Goal: Check status

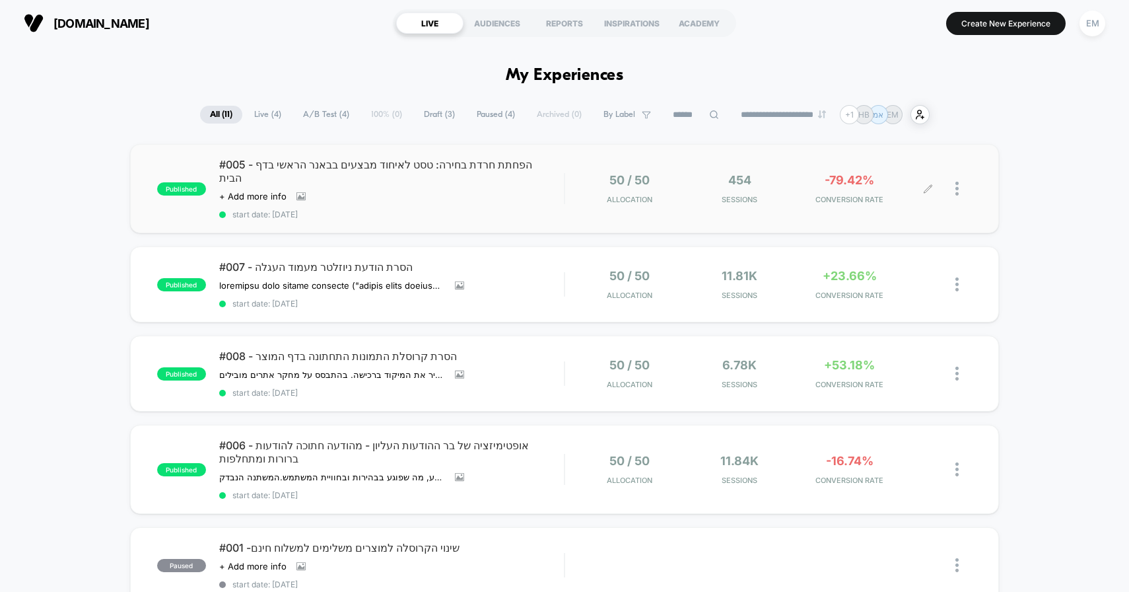
scroll to position [78, 0]
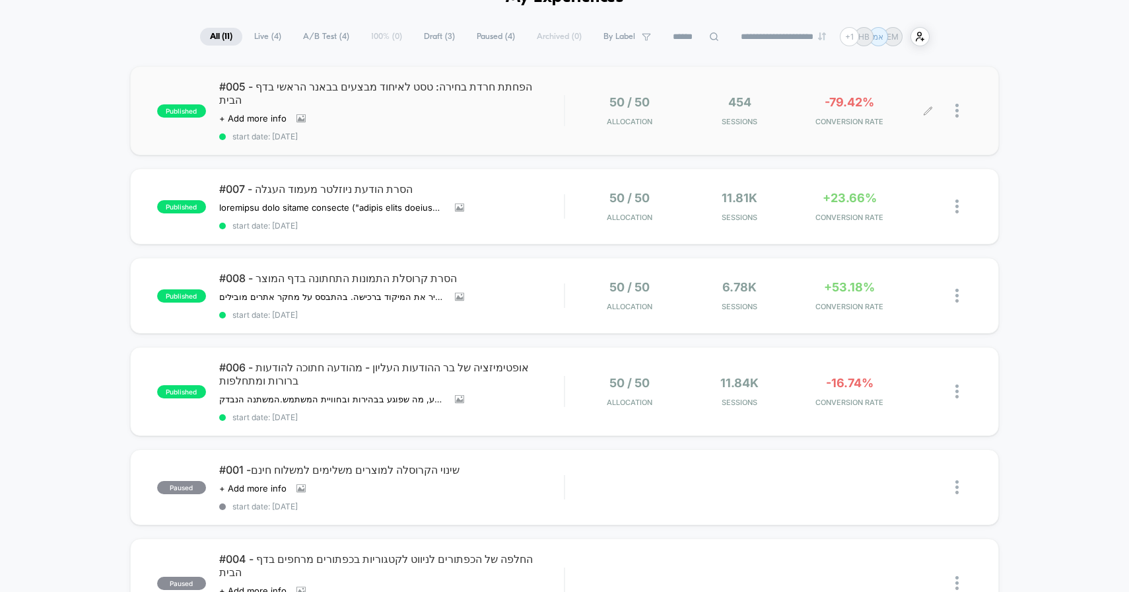
click at [746, 106] on div "454 Sessions" at bounding box center [739, 110] width 103 height 31
